Goal: Transaction & Acquisition: Purchase product/service

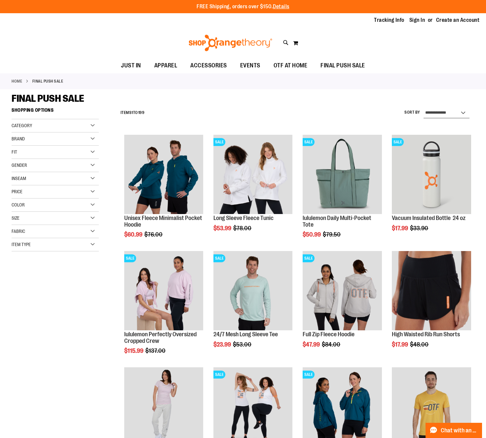
select select "*********"
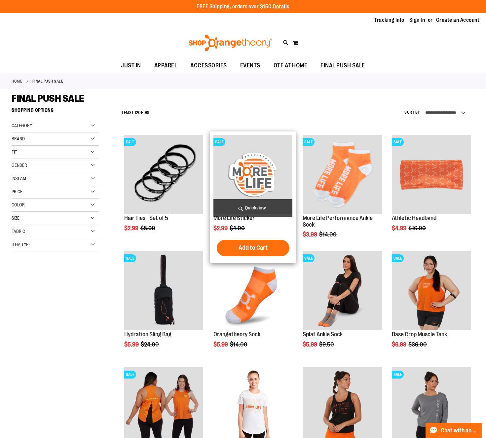
click at [257, 161] on img "product" at bounding box center [253, 174] width 79 height 79
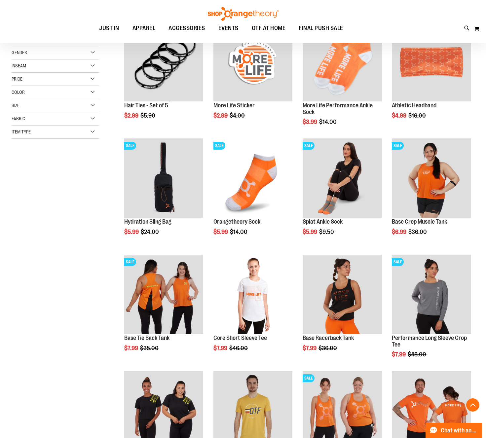
scroll to position [113, 0]
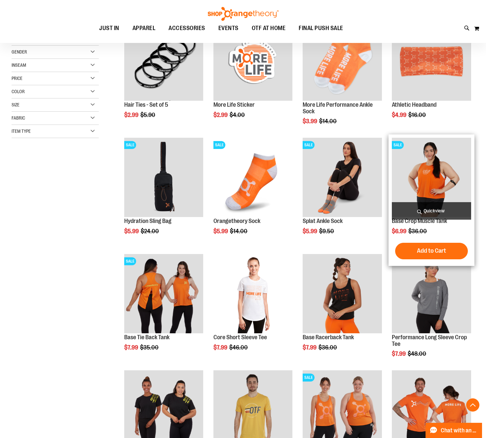
click at [425, 189] on img "product" at bounding box center [431, 177] width 79 height 79
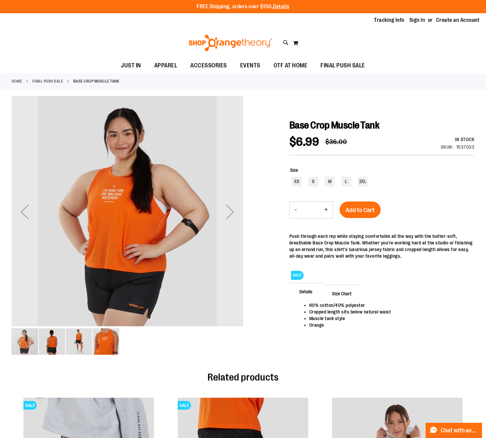
click at [52, 342] on img "image 2 of 4" at bounding box center [52, 342] width 26 height 26
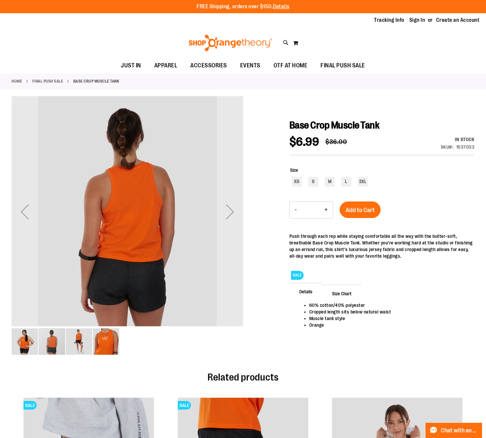
click at [26, 341] on img "image 1 of 4" at bounding box center [25, 342] width 26 height 26
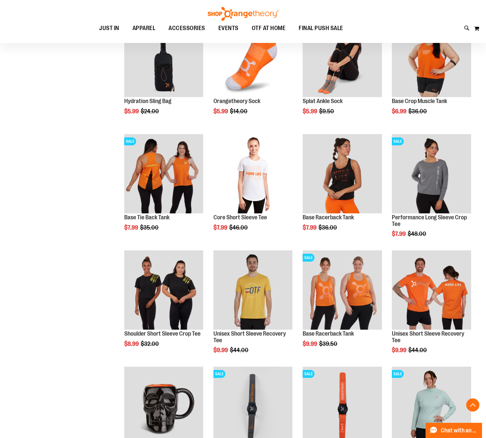
scroll to position [236, 0]
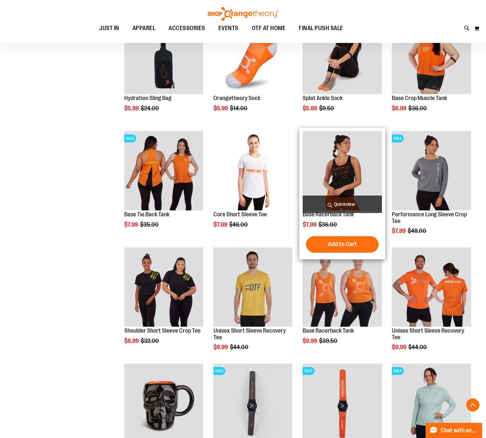
click at [350, 162] on img "product" at bounding box center [342, 170] width 79 height 79
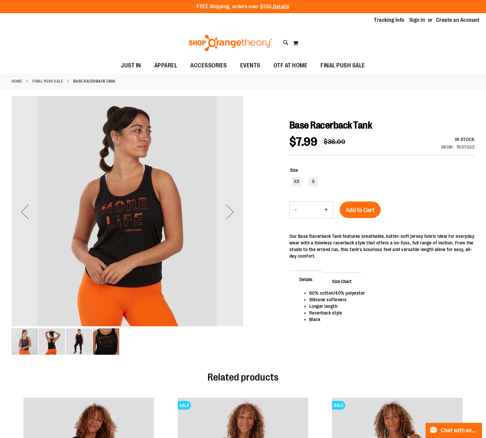
click at [51, 342] on img "image 2 of 4" at bounding box center [52, 342] width 26 height 26
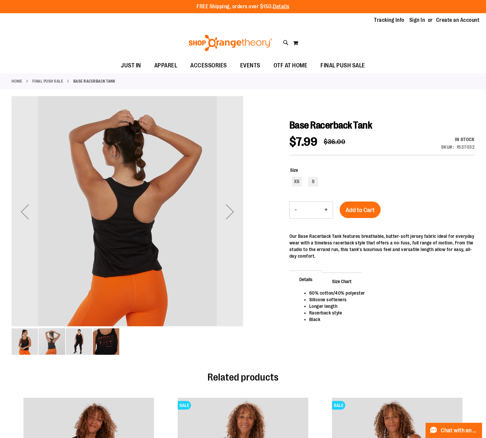
click at [86, 343] on img "image 3 of 4" at bounding box center [79, 342] width 26 height 26
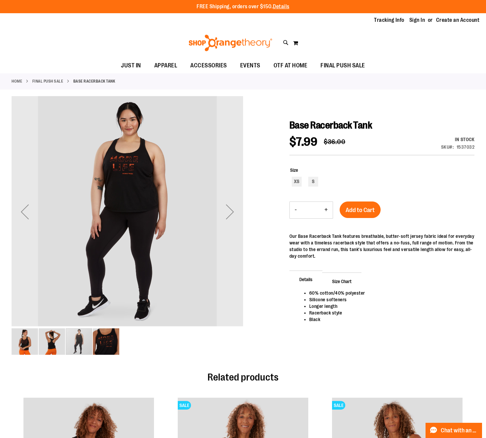
click at [108, 343] on img "image 4 of 4" at bounding box center [106, 342] width 26 height 26
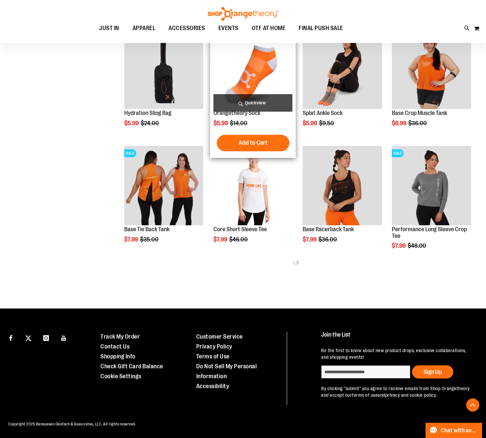
scroll to position [148, 0]
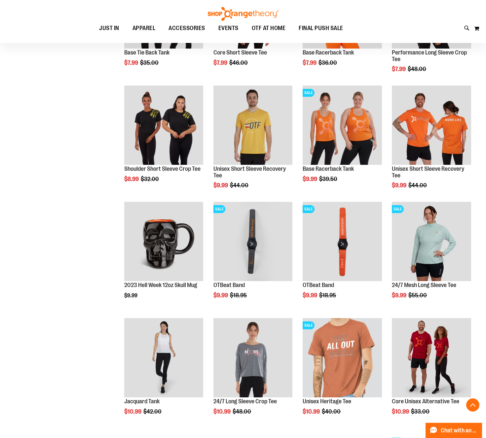
scroll to position [335, 0]
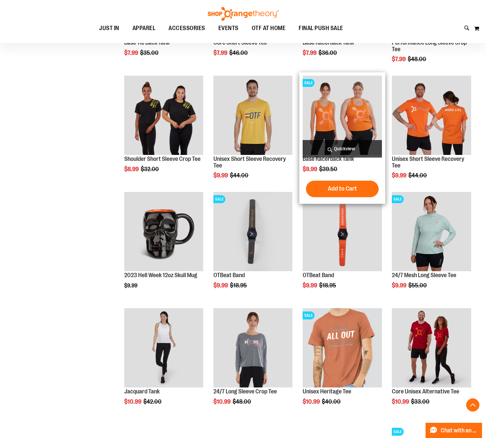
click at [352, 115] on img "product" at bounding box center [342, 115] width 79 height 79
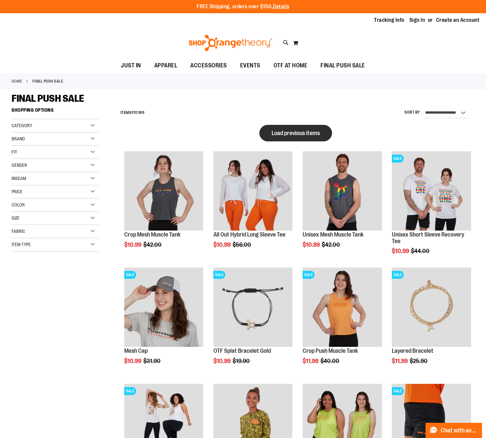
click at [299, 130] on span "Load previous items" at bounding box center [296, 133] width 48 height 7
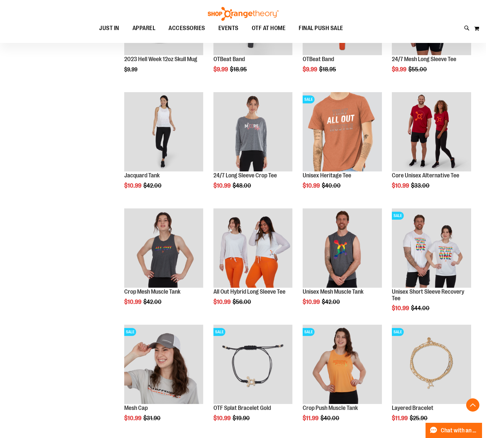
scroll to position [191, 0]
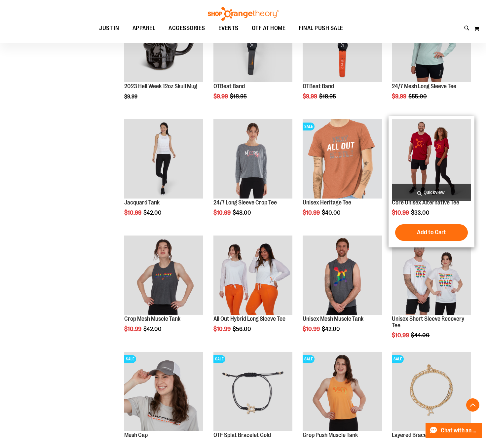
click at [432, 146] on img "product" at bounding box center [431, 158] width 79 height 79
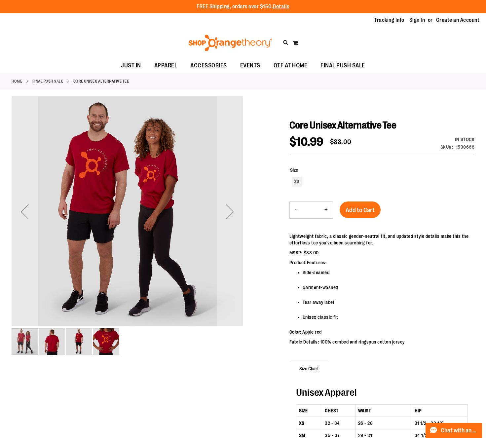
click at [108, 339] on img "image 4 of 4" at bounding box center [106, 342] width 26 height 26
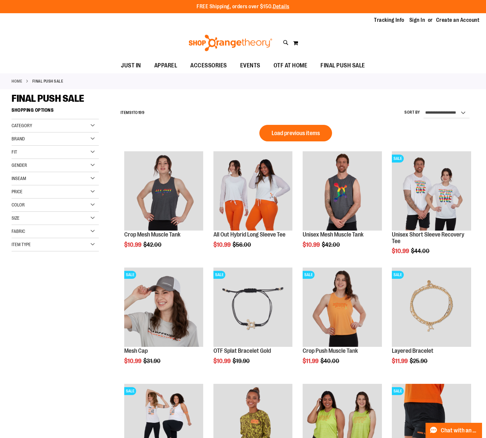
click at [40, 214] on div "Size" at bounding box center [55, 218] width 87 height 13
click at [54, 234] on div "L" at bounding box center [53, 235] width 10 height 10
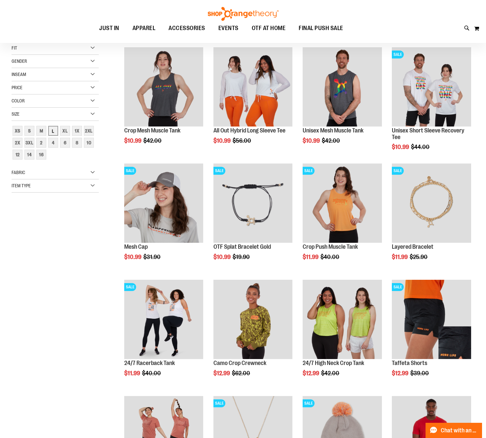
scroll to position [104, 0]
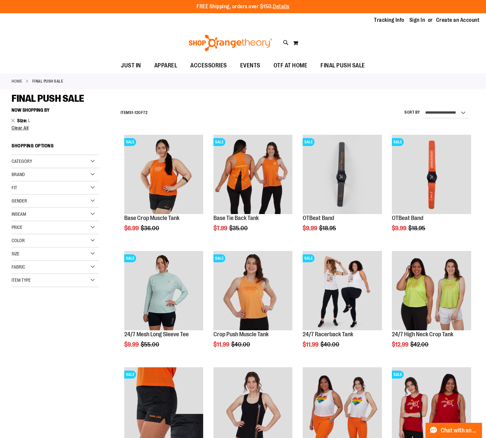
click at [70, 255] on div "Size" at bounding box center [55, 254] width 87 height 13
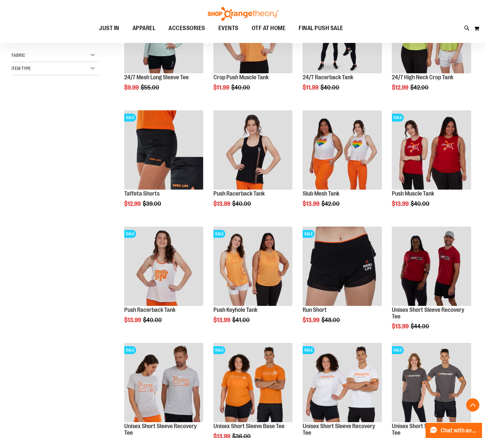
scroll to position [257, 0]
